Goal: Information Seeking & Learning: Learn about a topic

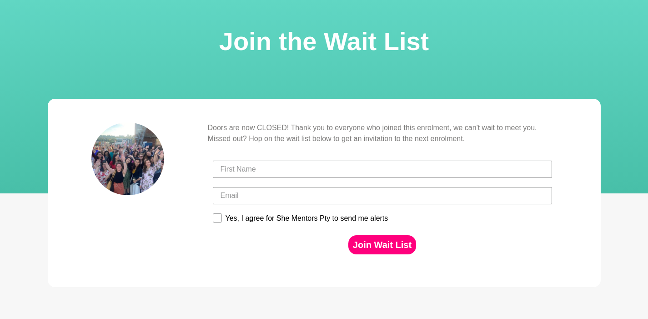
scroll to position [42, 0]
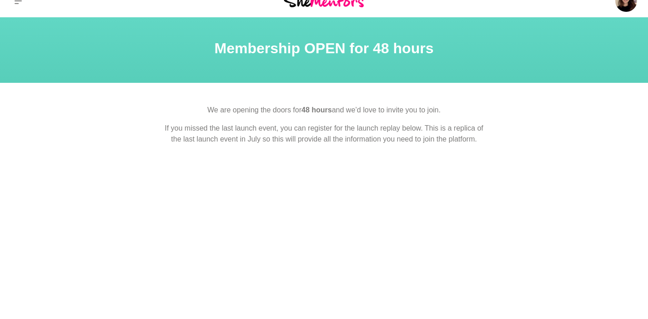
scroll to position [1, 0]
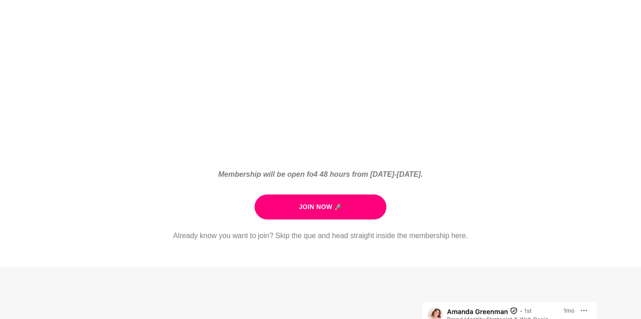
scroll to position [395, 0]
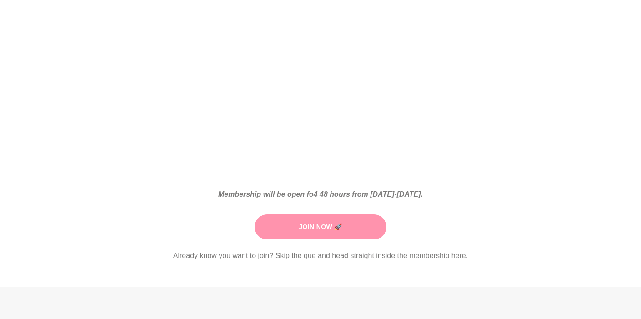
click at [332, 226] on link "Join Now 🚀" at bounding box center [320, 227] width 131 height 25
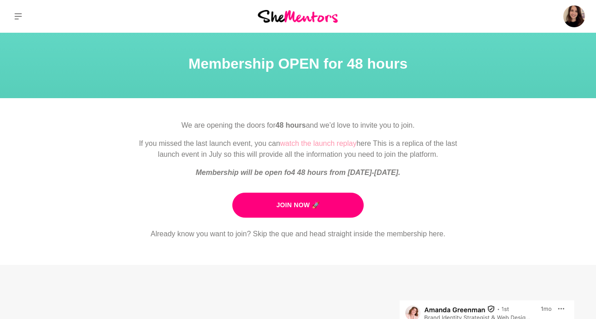
click at [347, 145] on link "watch the launch replay" at bounding box center [318, 144] width 76 height 8
